Goal: Information Seeking & Learning: Find specific fact

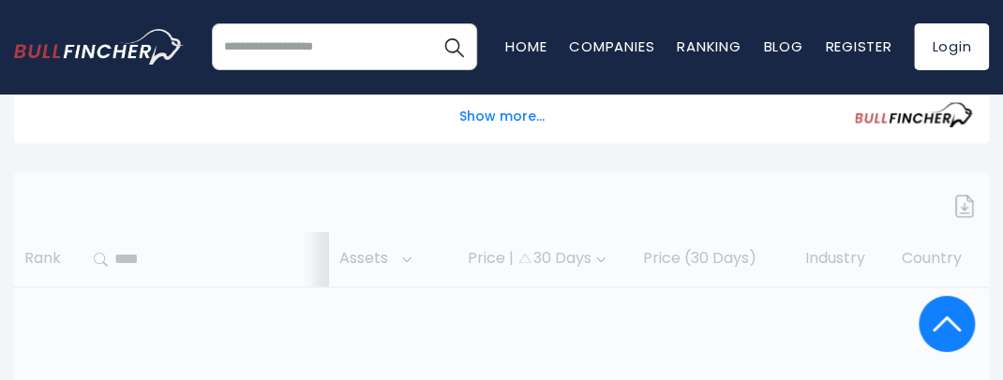
click at [910, 238] on div at bounding box center [501, 358] width 974 height 375
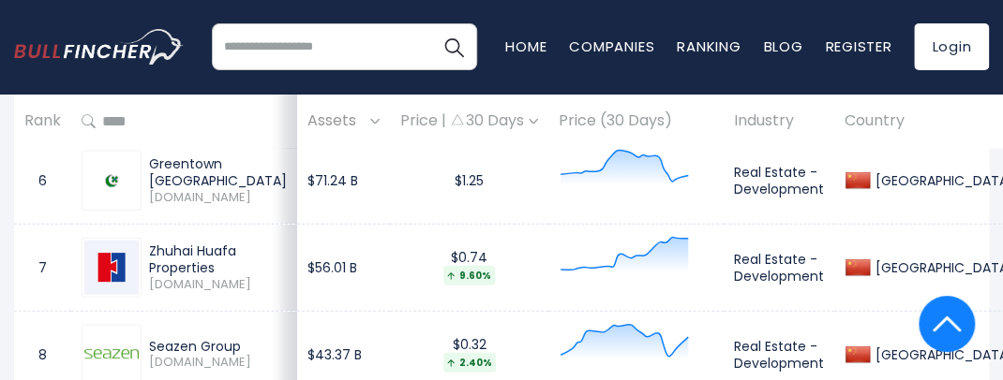
scroll to position [1352, 0]
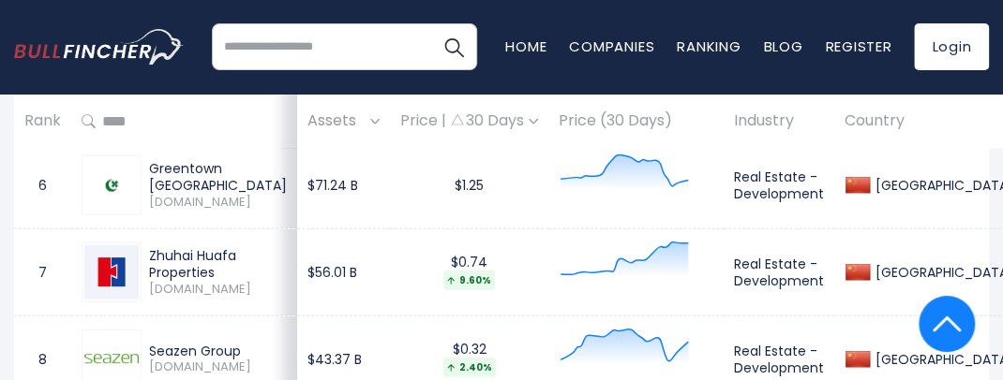
click at [267, 179] on div "Greentown [GEOGRAPHIC_DATA]" at bounding box center [218, 177] width 138 height 34
click at [260, 176] on div "Greentown [GEOGRAPHIC_DATA]" at bounding box center [218, 177] width 138 height 34
click at [256, 195] on span "[DOMAIN_NAME]" at bounding box center [218, 203] width 138 height 16
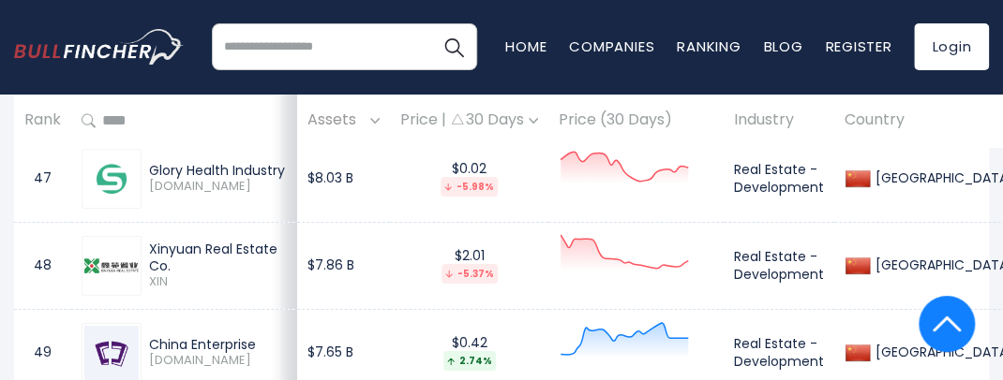
click at [870, 253] on img at bounding box center [857, 266] width 26 height 26
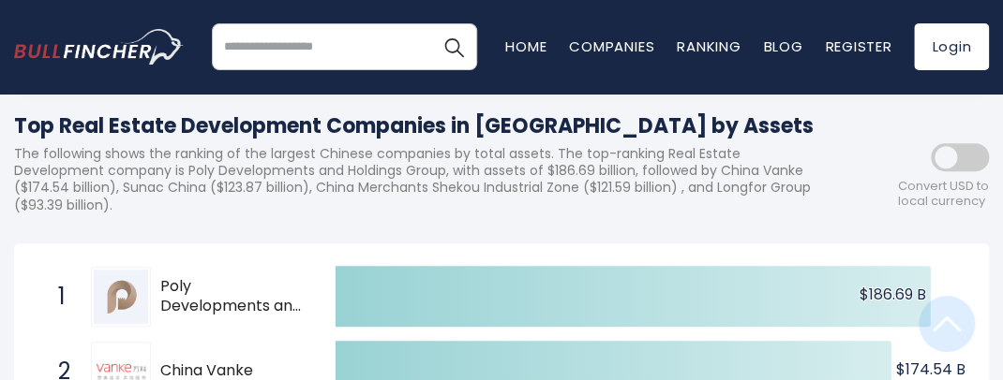
scroll to position [208, 0]
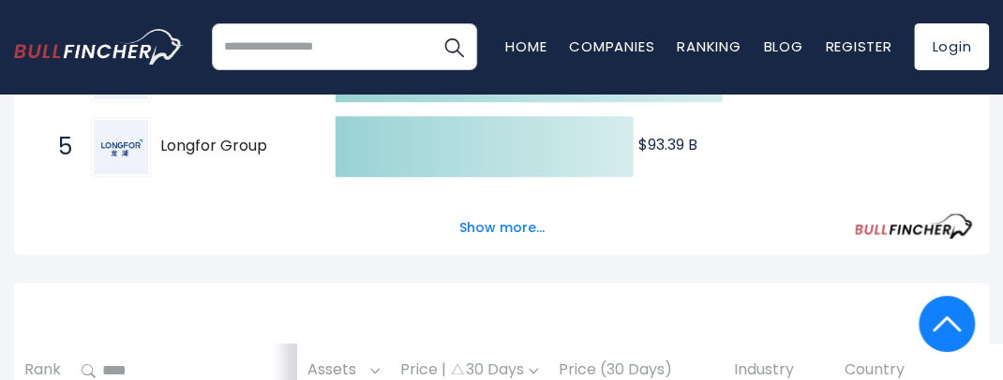
click at [84, 309] on div "Sign in to download table" at bounding box center [501, 317] width 974 height 22
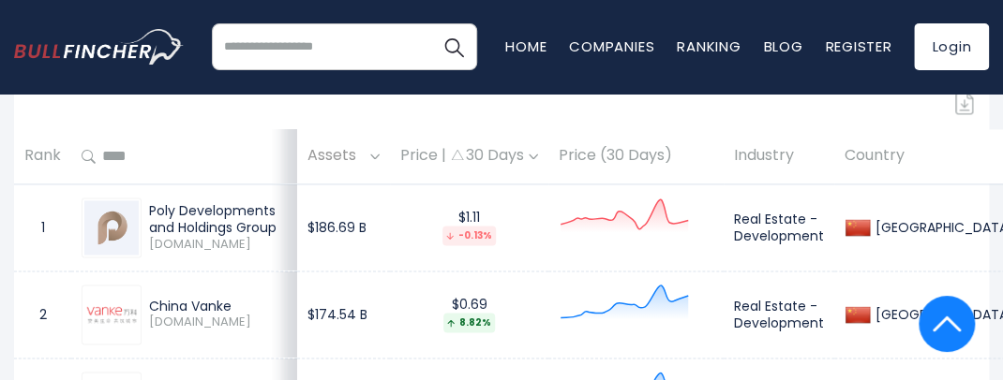
scroll to position [881, 0]
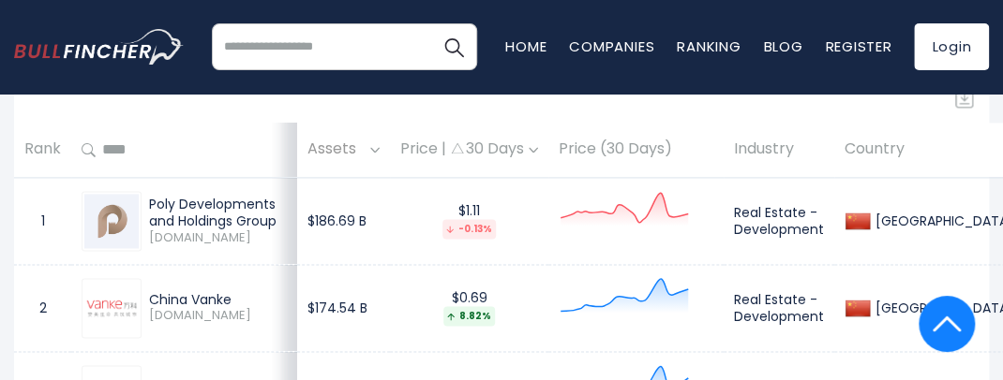
click at [182, 213] on div "Poly Developments and Holdings Group" at bounding box center [218, 213] width 138 height 34
click at [265, 220] on div "Poly Developments and Holdings Group" at bounding box center [218, 213] width 138 height 34
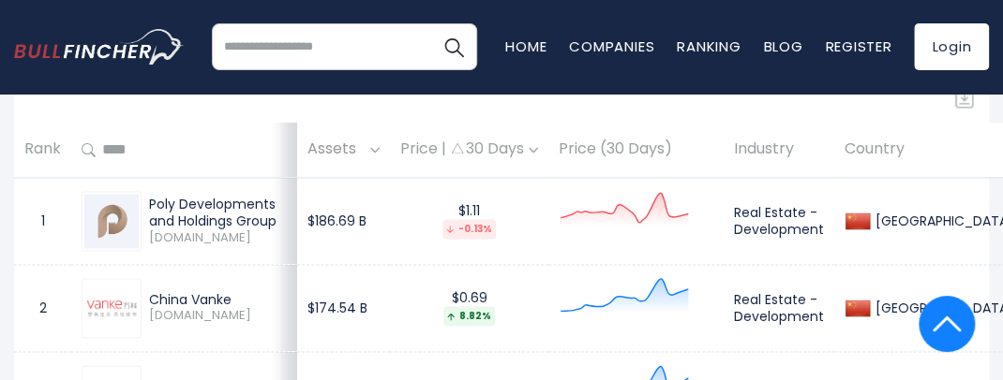
click at [262, 234] on span "[DOMAIN_NAME]" at bounding box center [218, 238] width 138 height 16
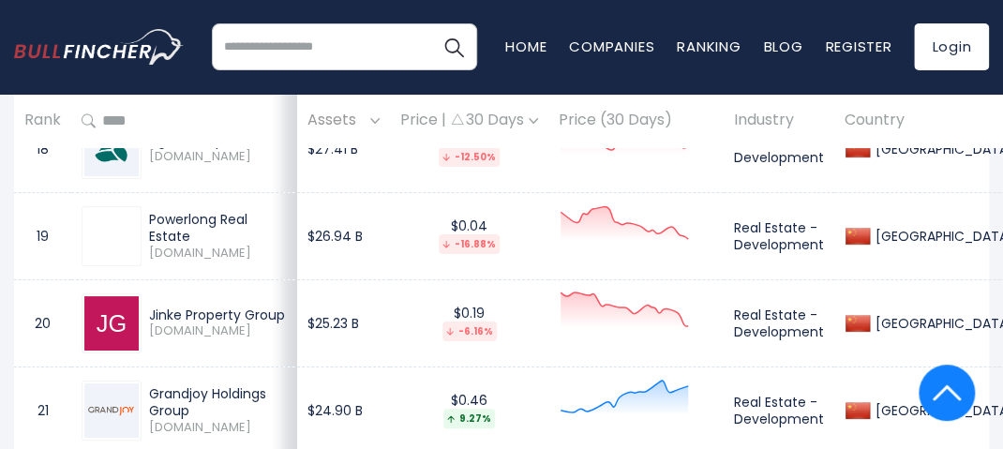
scroll to position [2404, 0]
